Goal: Transaction & Acquisition: Purchase product/service

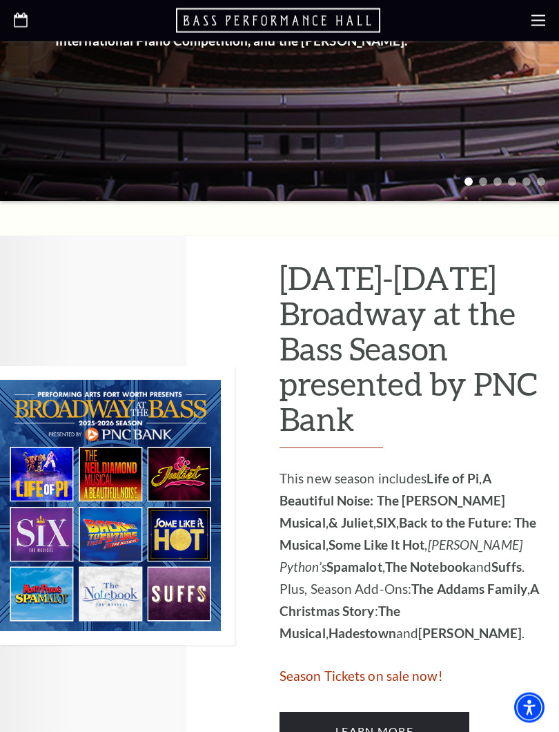
scroll to position [463, 0]
click at [120, 450] on img at bounding box center [117, 505] width 235 height 279
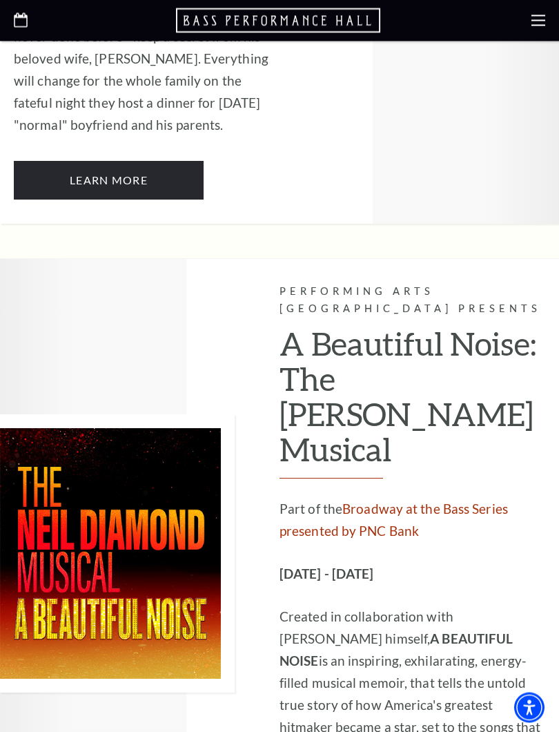
scroll to position [3387, 0]
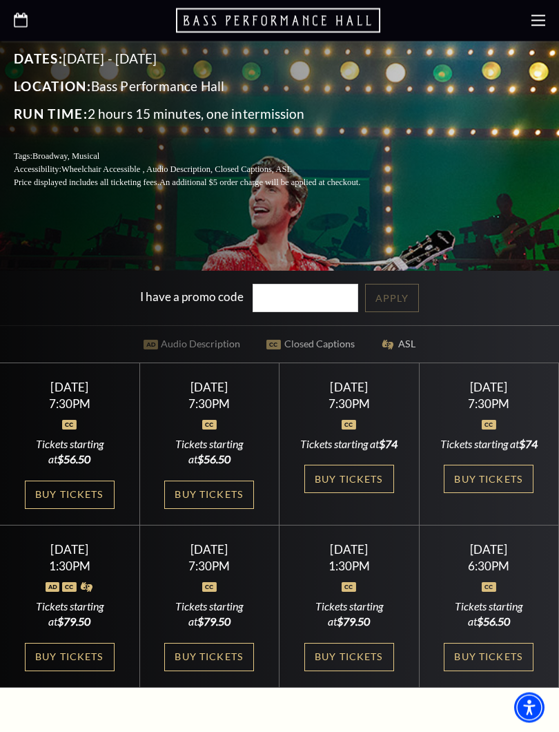
scroll to position [357, 0]
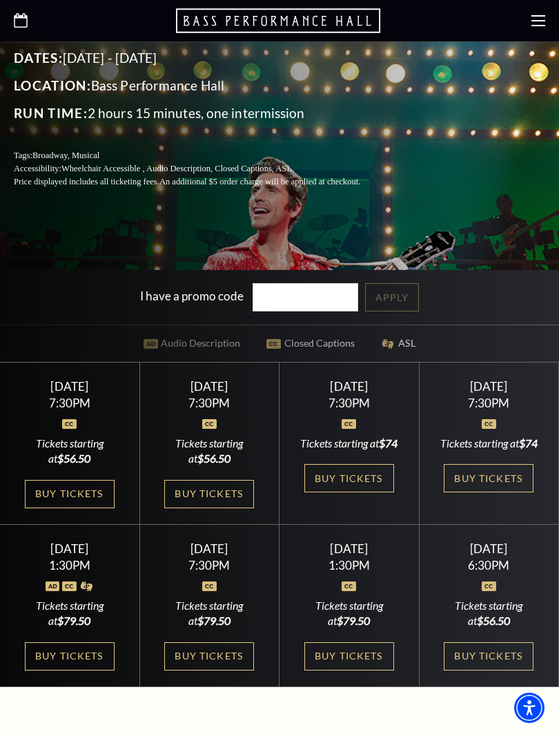
click at [221, 505] on link "Buy Tickets" at bounding box center [209, 494] width 90 height 28
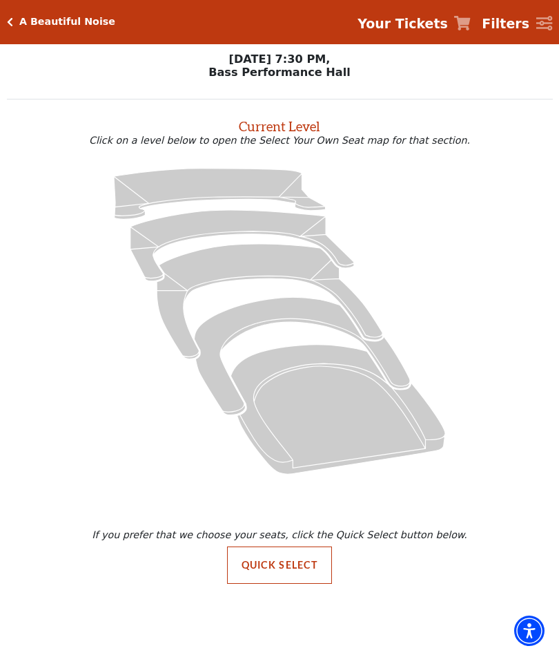
click at [240, 267] on icon at bounding box center [270, 301] width 226 height 115
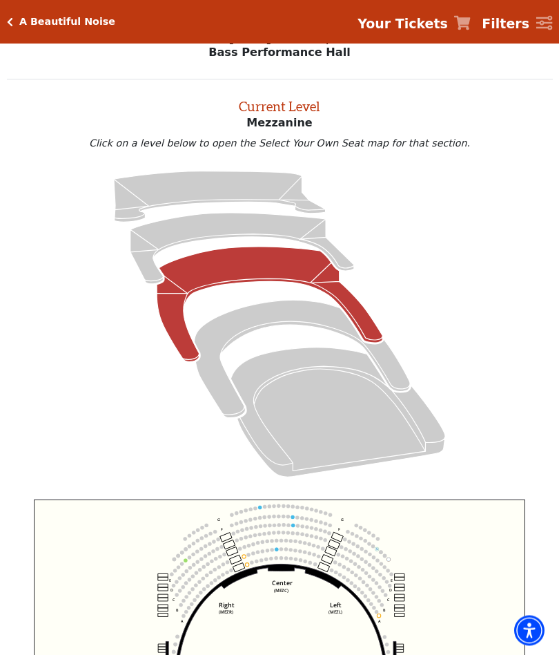
scroll to position [52, 0]
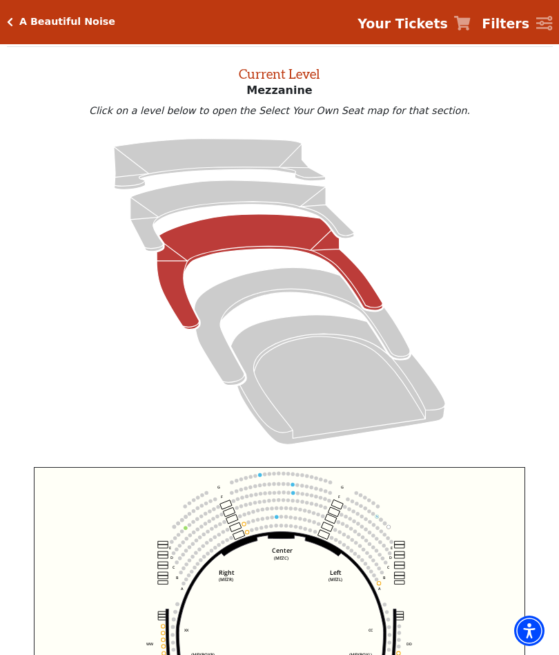
click at [262, 194] on icon at bounding box center [243, 215] width 224 height 71
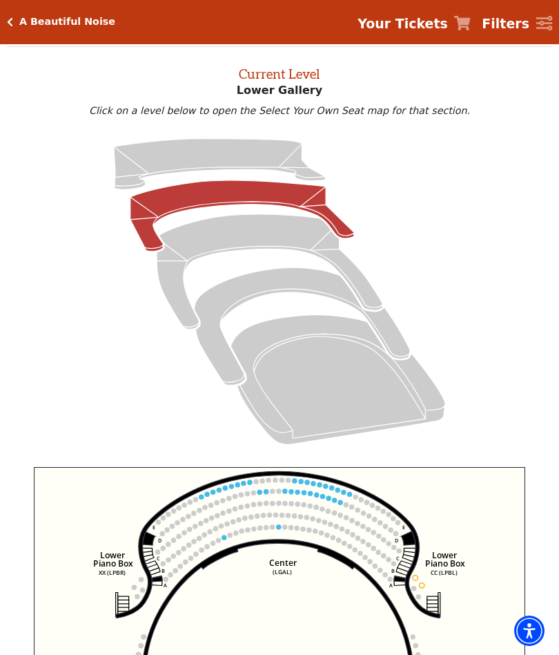
click at [283, 280] on icon at bounding box center [302, 325] width 216 height 117
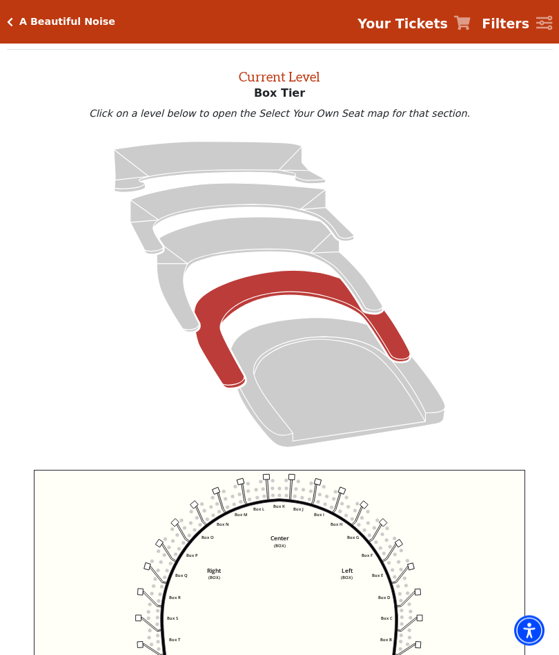
scroll to position [52, 0]
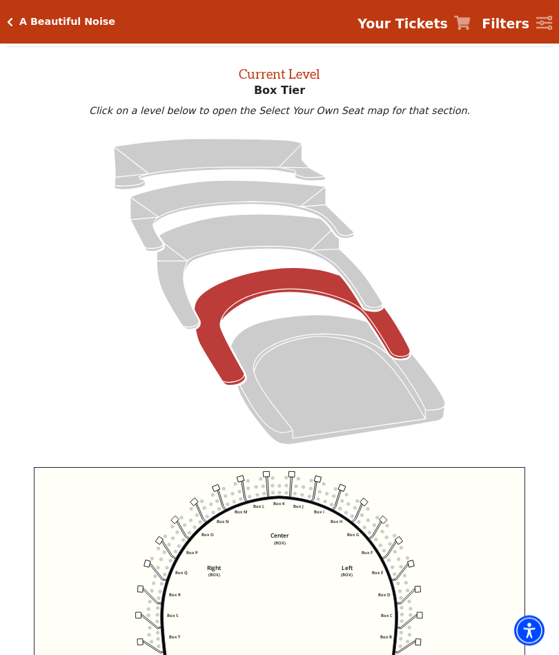
click at [297, 238] on icon at bounding box center [270, 272] width 226 height 115
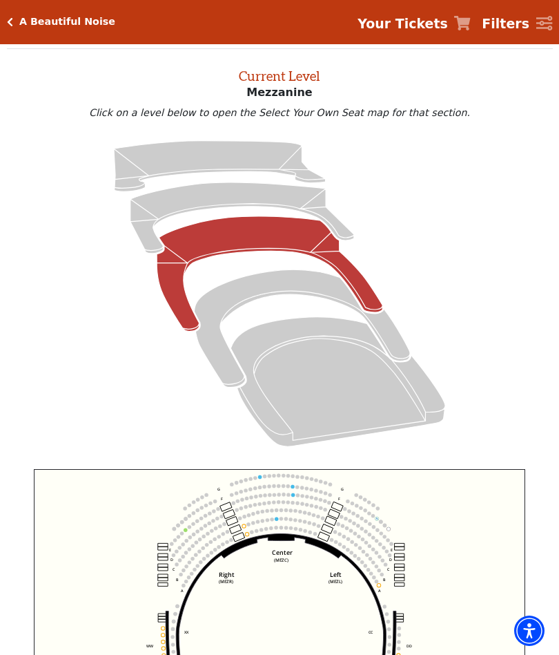
scroll to position [52, 0]
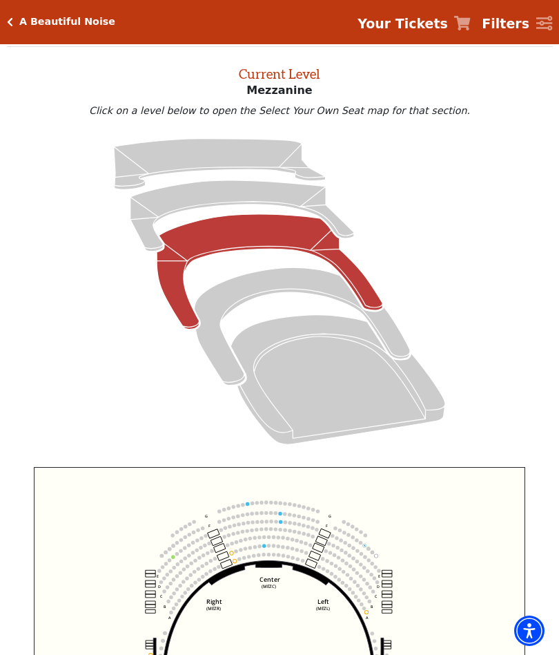
click at [295, 198] on icon at bounding box center [243, 215] width 224 height 71
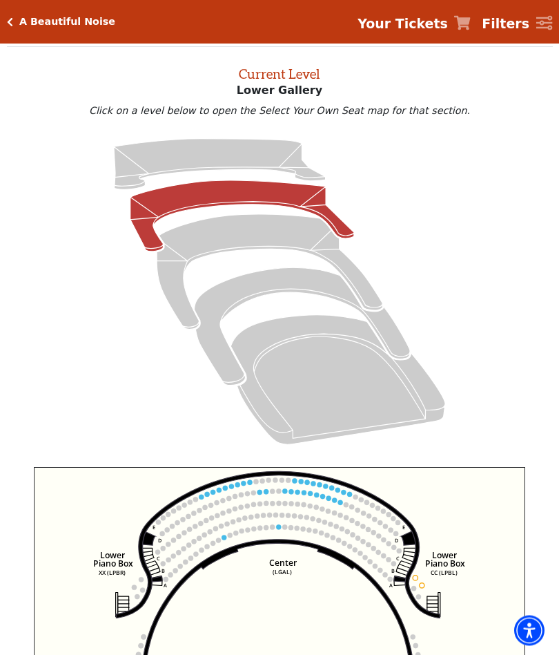
scroll to position [51, 0]
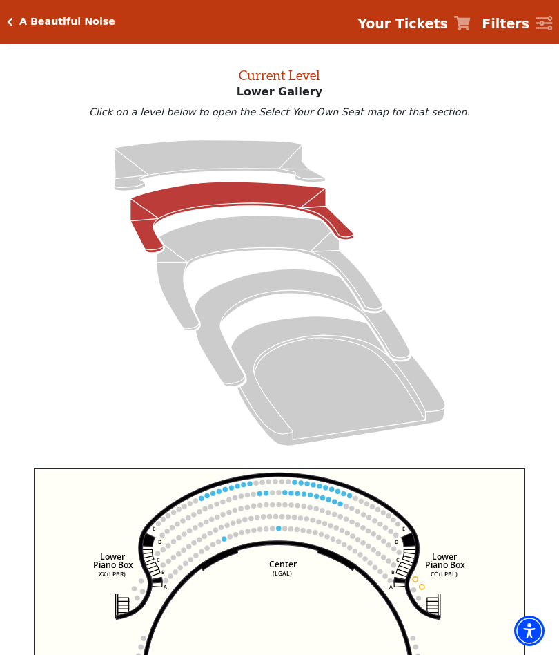
click at [261, 163] on icon at bounding box center [220, 165] width 212 height 51
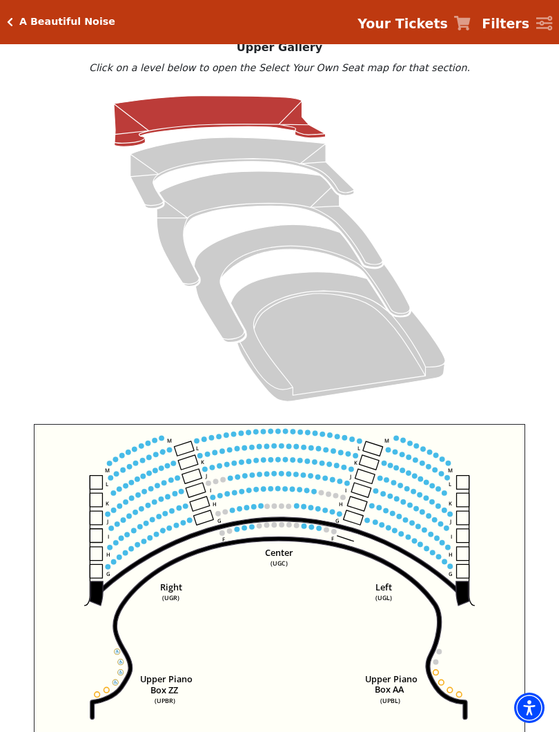
scroll to position [95, 0]
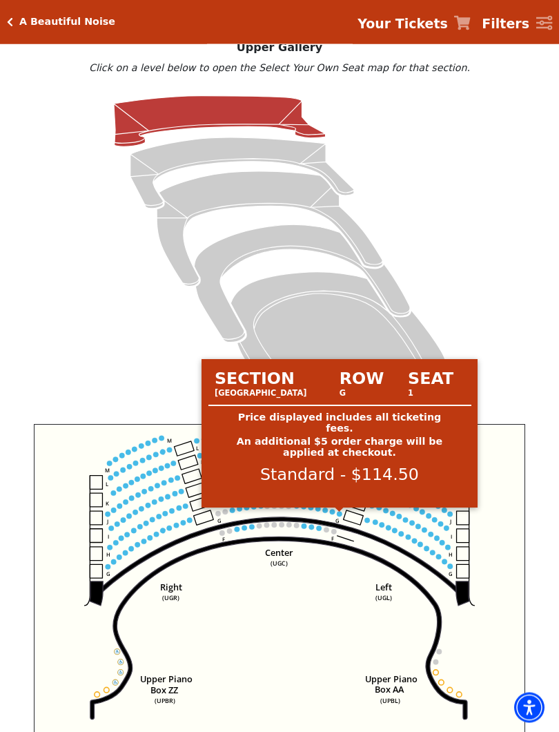
click at [341, 517] on circle at bounding box center [340, 515] width 6 height 6
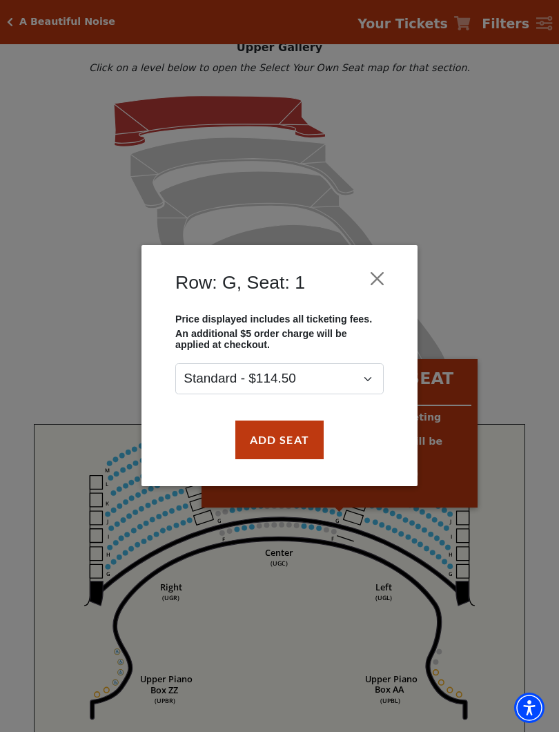
click at [293, 437] on button "Add Seat" at bounding box center [279, 440] width 88 height 39
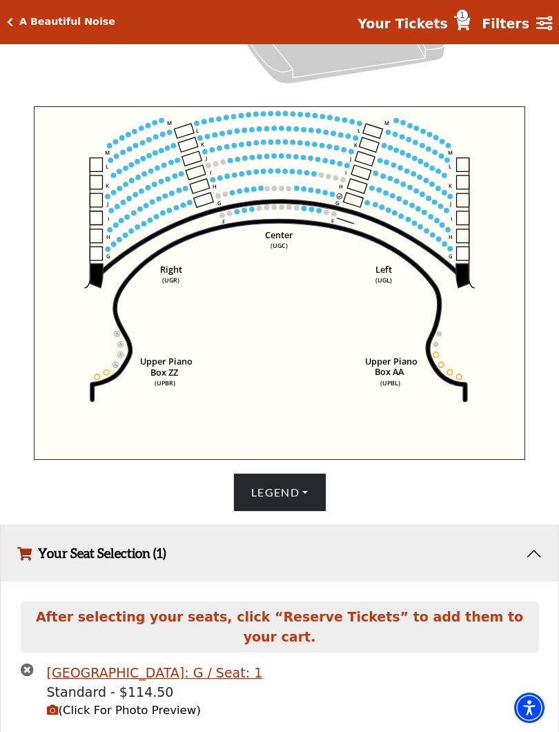
scroll to position [432, 0]
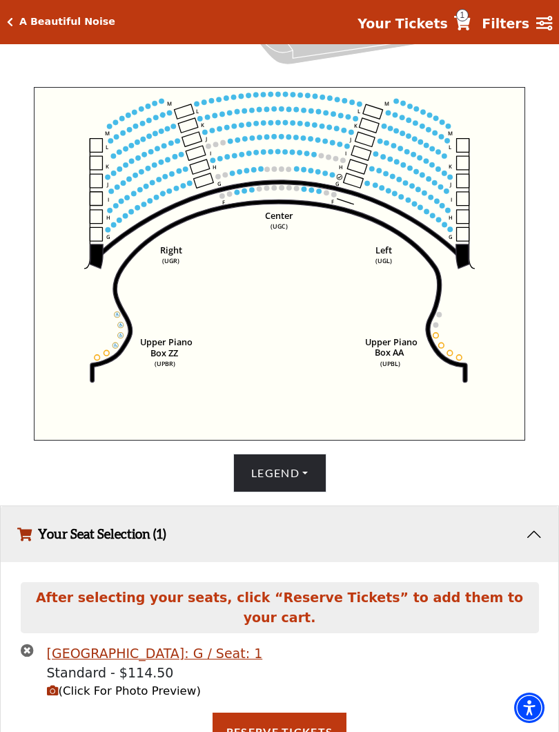
click at [332, 177] on circle at bounding box center [333, 175] width 6 height 6
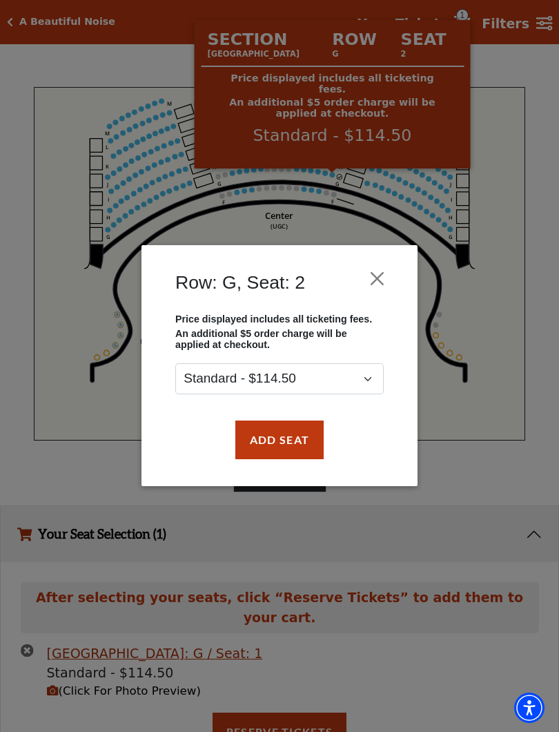
click at [293, 438] on button "Add Seat" at bounding box center [279, 440] width 88 height 39
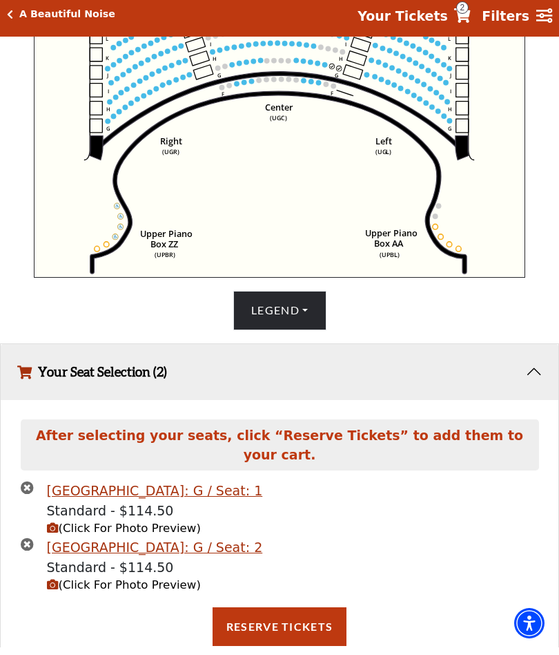
scroll to position [538, 0]
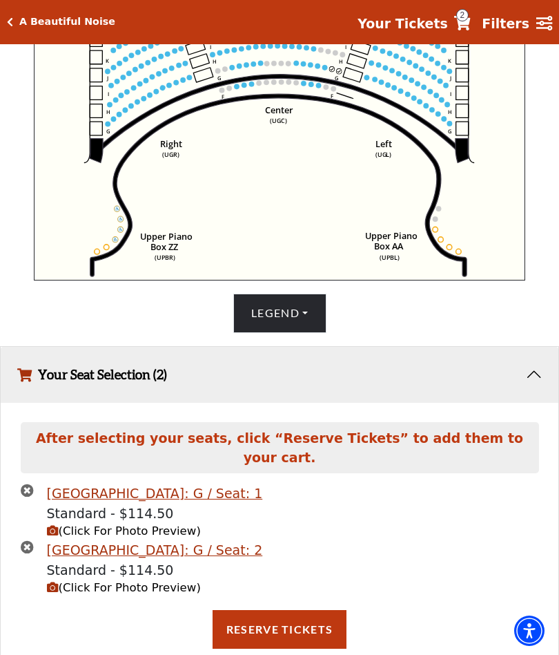
click at [276, 610] on button "Reserve Tickets" at bounding box center [280, 629] width 134 height 39
